Goal: Find contact information: Obtain details needed to contact an individual or organization

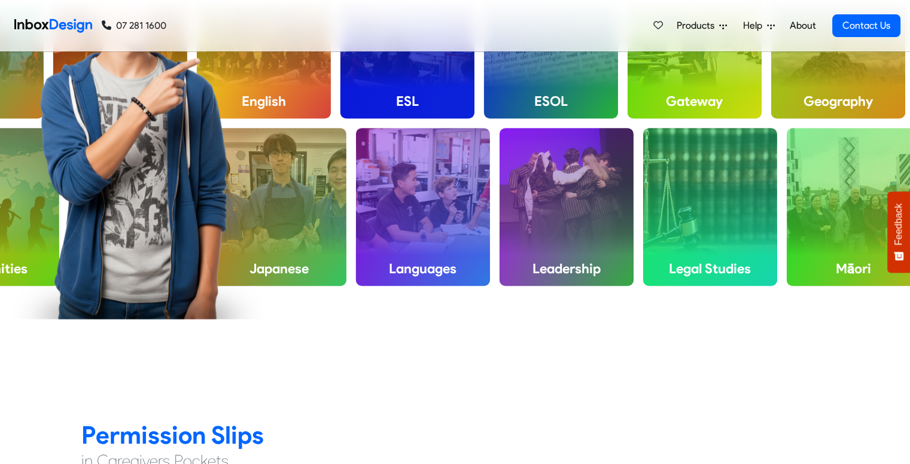
scroll to position [610, 0]
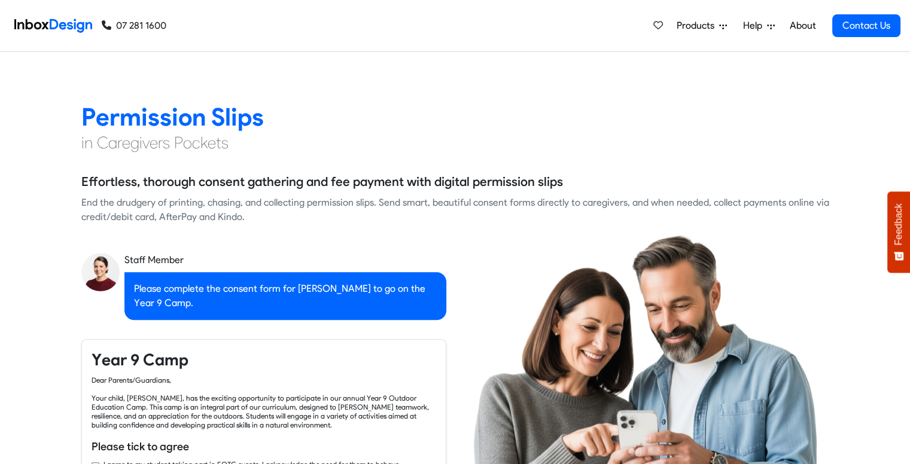
checkbox input "true"
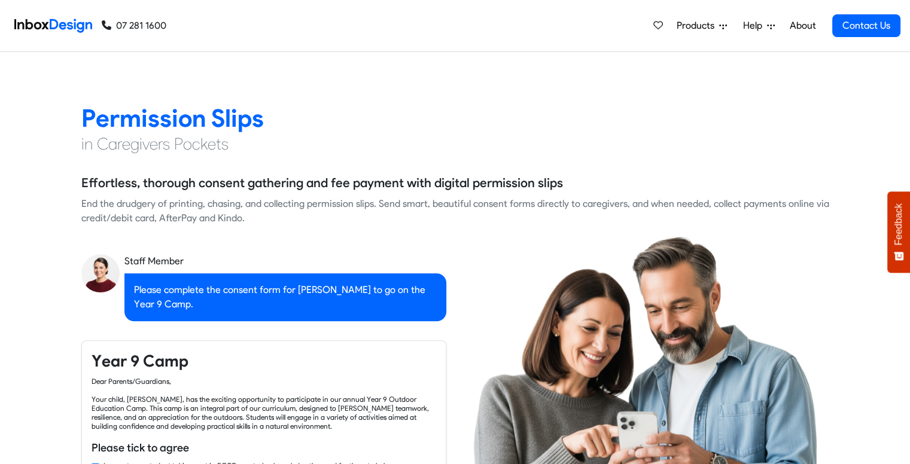
checkbox input "true"
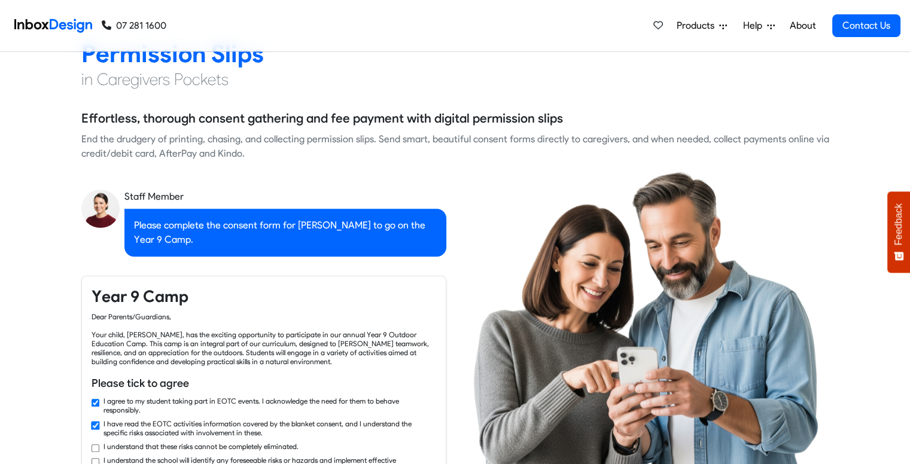
scroll to position [991, 0]
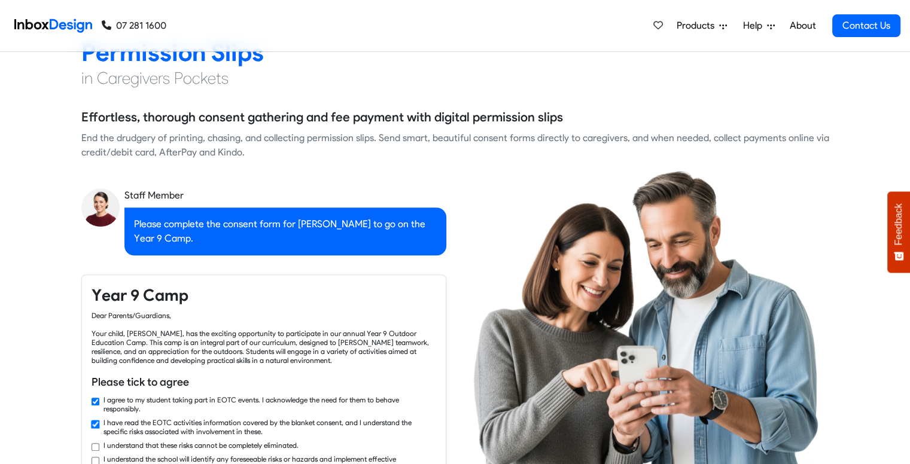
checkbox input "true"
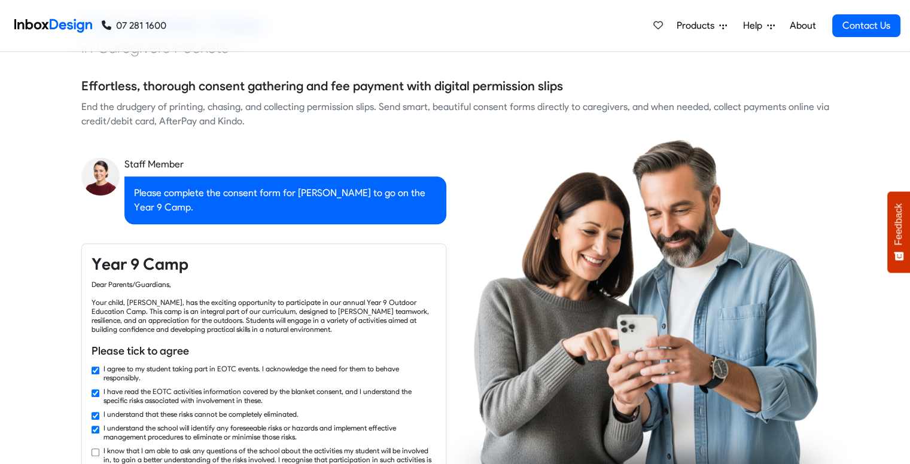
checkbox input "true"
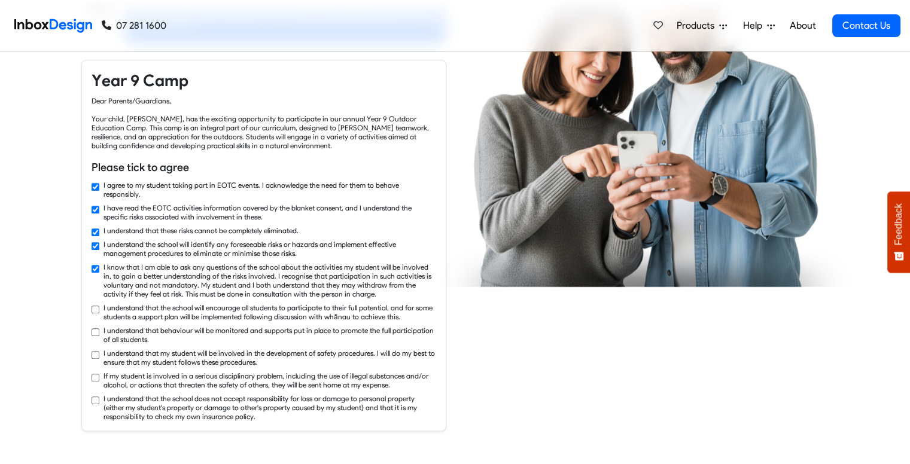
checkbox input "true"
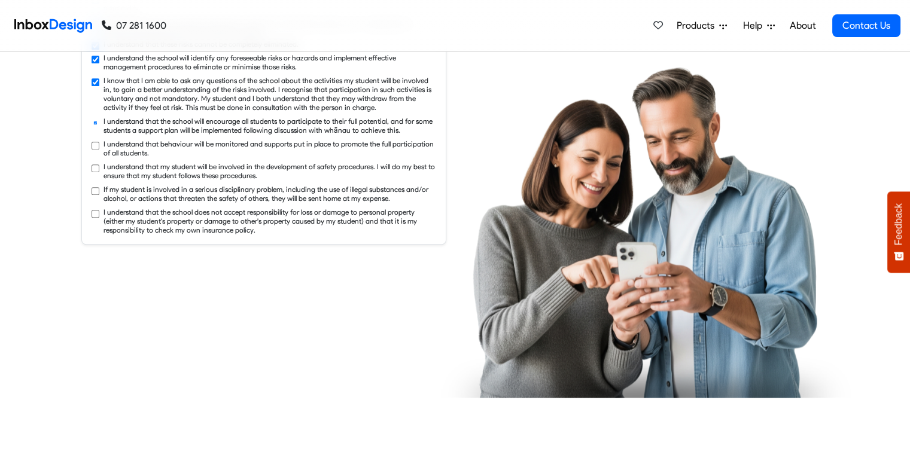
checkbox input "true"
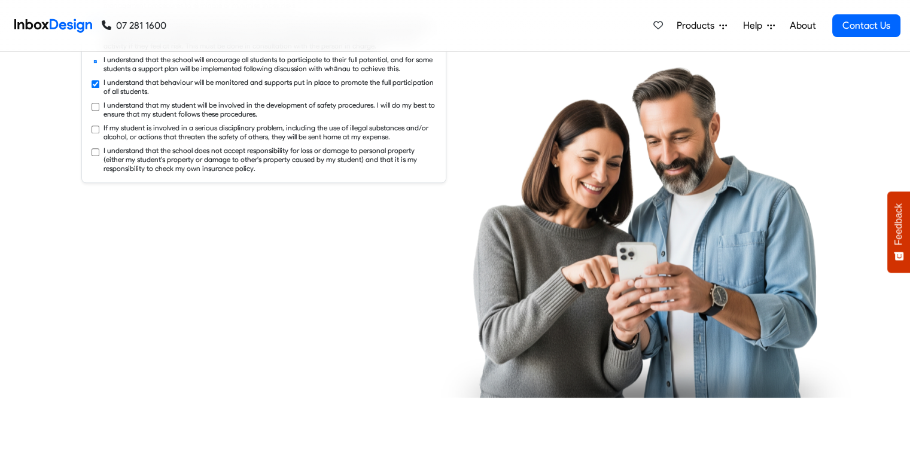
checkbox input "true"
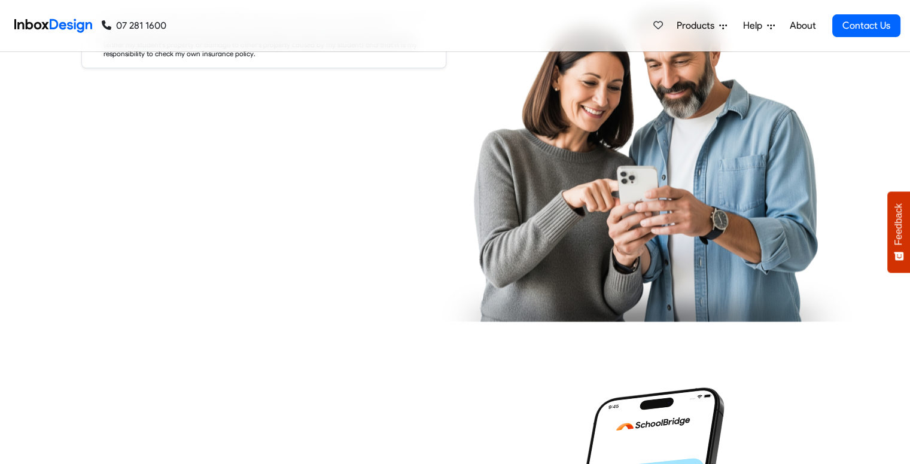
checkbox input "true"
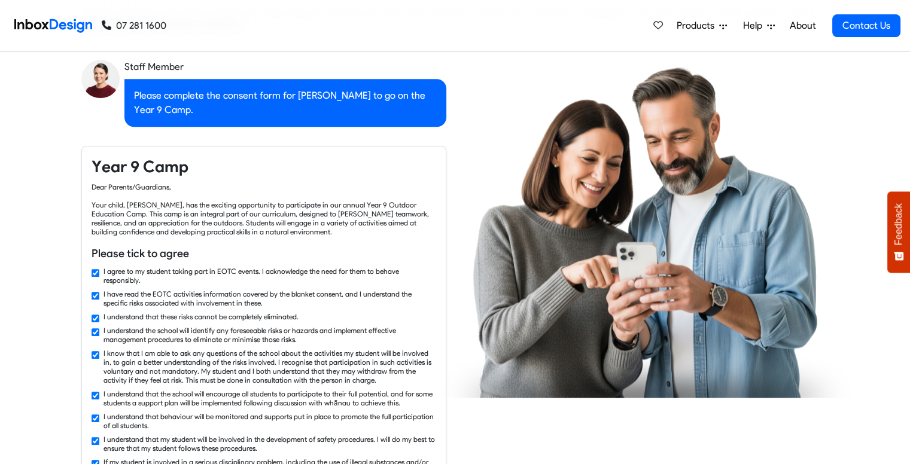
checkbox input "false"
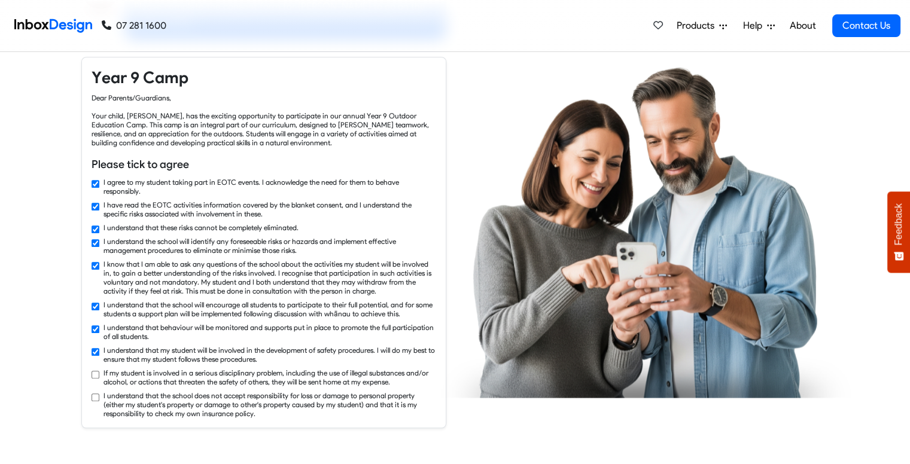
checkbox input "true"
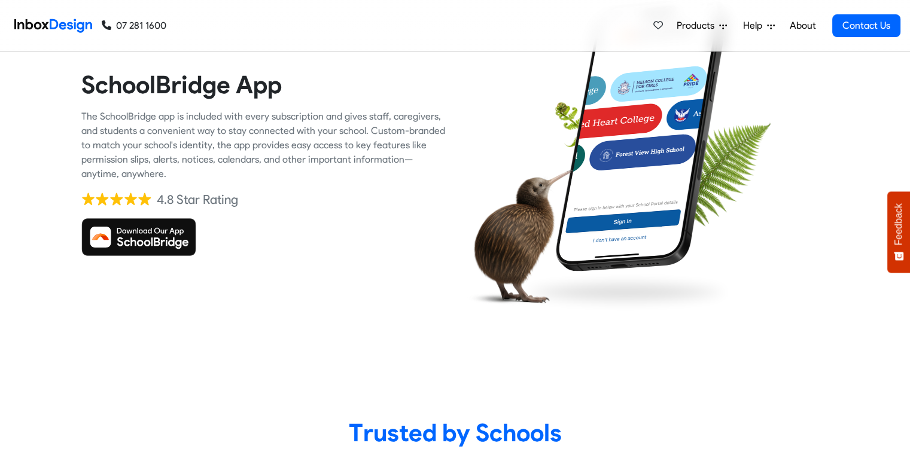
checkbox input "true"
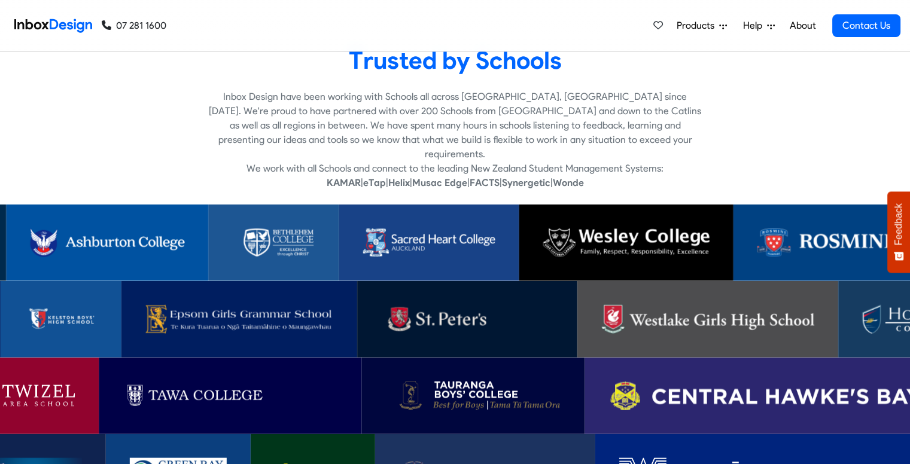
scroll to position [2335, 0]
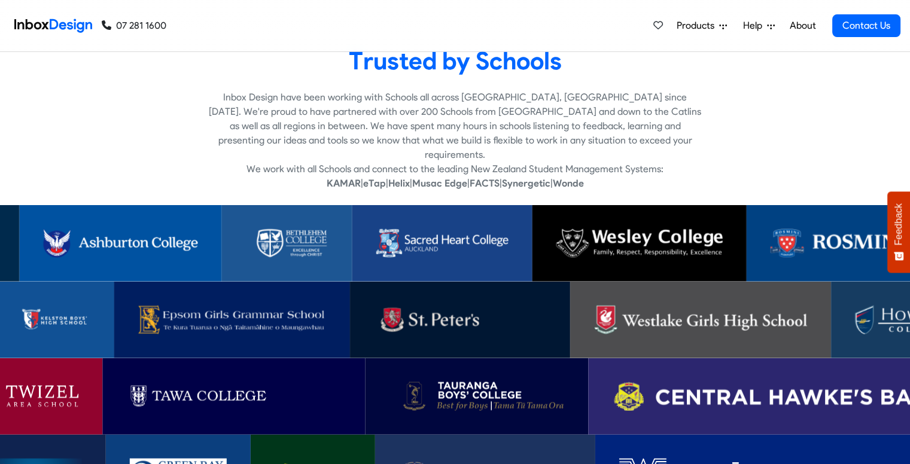
click at [294, 229] on img at bounding box center [286, 243] width 83 height 29
click at [434, 253] on link at bounding box center [442, 243] width 180 height 77
click at [190, 244] on link at bounding box center [120, 243] width 202 height 77
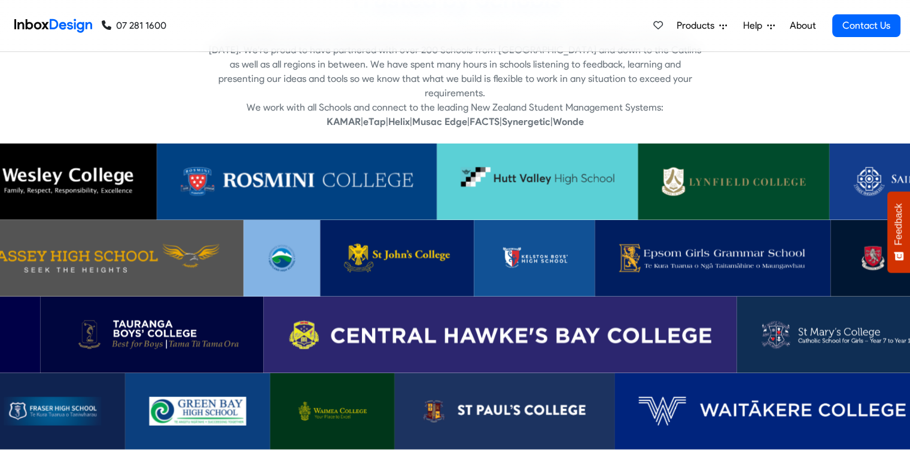
scroll to position [2397, 0]
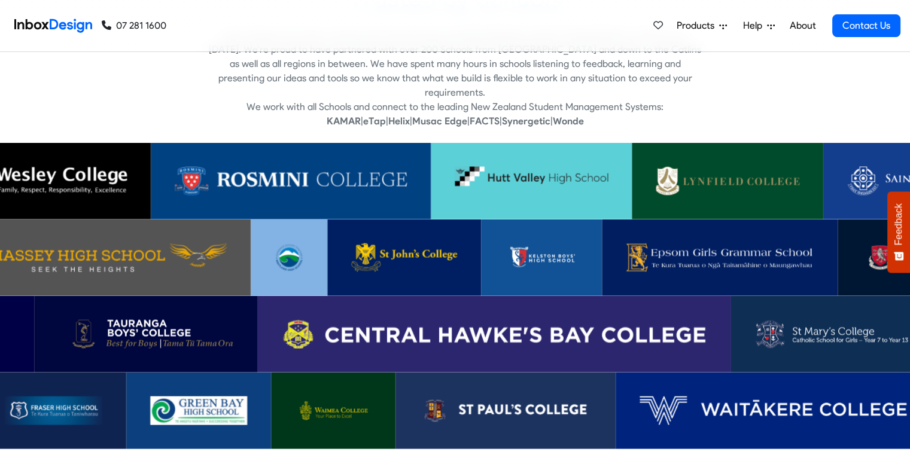
click at [547, 320] on img at bounding box center [493, 334] width 425 height 29
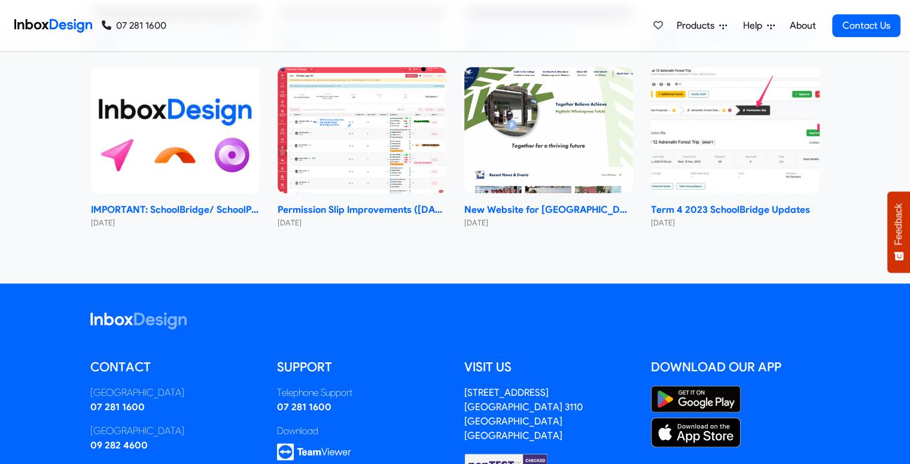
scroll to position [5649, 0]
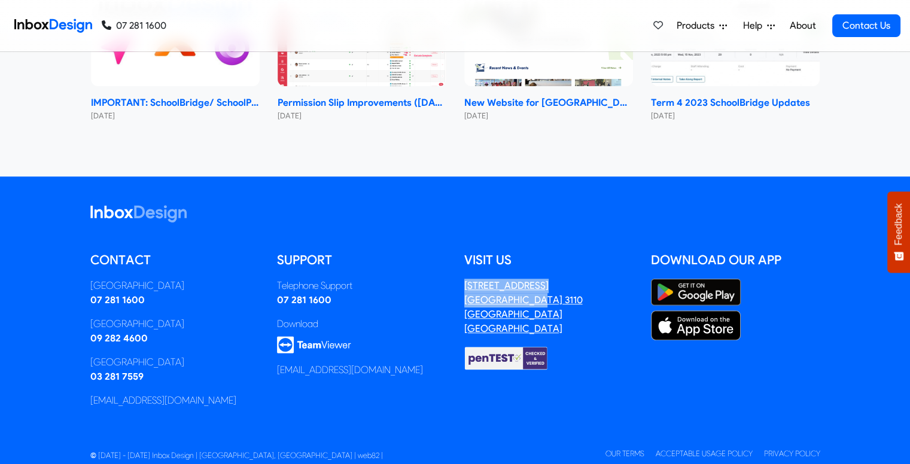
drag, startPoint x: 536, startPoint y: 254, endPoint x: 472, endPoint y: 276, distance: 67.9
click at [472, 279] on address "[STREET_ADDRESS]" at bounding box center [548, 307] width 169 height 57
click at [425, 317] on div "Download" at bounding box center [361, 324] width 169 height 14
click at [485, 280] on address "[STREET_ADDRESS]" at bounding box center [523, 307] width 118 height 54
click at [513, 287] on address "[STREET_ADDRESS]" at bounding box center [548, 307] width 169 height 57
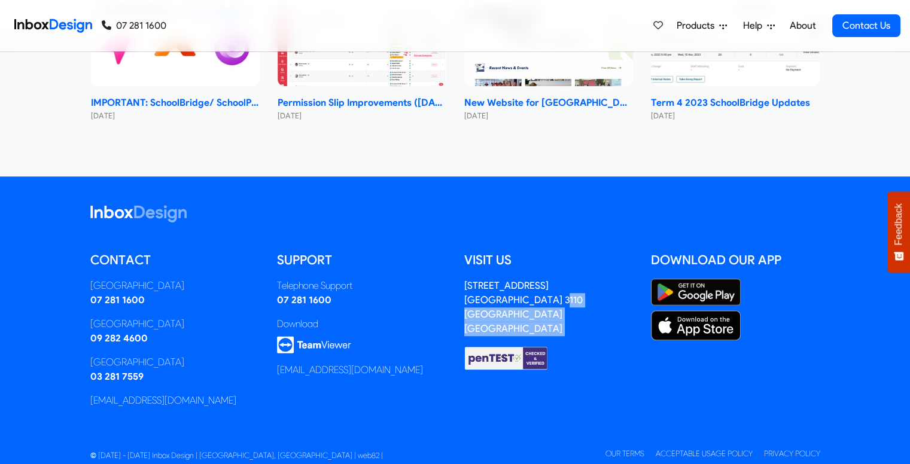
drag, startPoint x: 495, startPoint y: 279, endPoint x: 466, endPoint y: 360, distance: 85.7
click at [466, 360] on div "Visit us [STREET_ADDRESS]" at bounding box center [548, 334] width 187 height 166
click at [427, 363] on div "[EMAIL_ADDRESS][DOMAIN_NAME]" at bounding box center [361, 370] width 169 height 14
